Goal: Find specific page/section

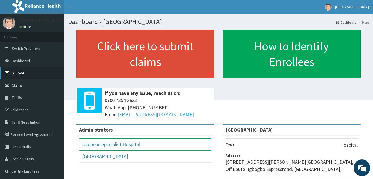
click at [21, 73] on link "PA Code" at bounding box center [32, 73] width 64 height 12
drag, startPoint x: 0, startPoint y: 0, endPoint x: 16, endPoint y: 71, distance: 72.7
click at [16, 71] on link "PA Code" at bounding box center [32, 73] width 64 height 12
click at [17, 71] on link "PA Code" at bounding box center [32, 73] width 64 height 12
